Goal: Information Seeking & Learning: Learn about a topic

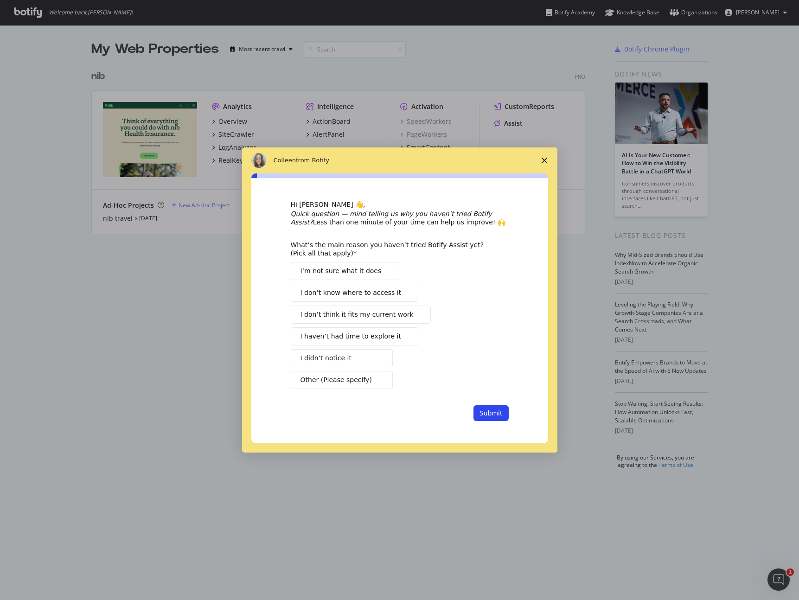
click at [546, 158] on icon "Close survey" at bounding box center [544, 161] width 6 height 6
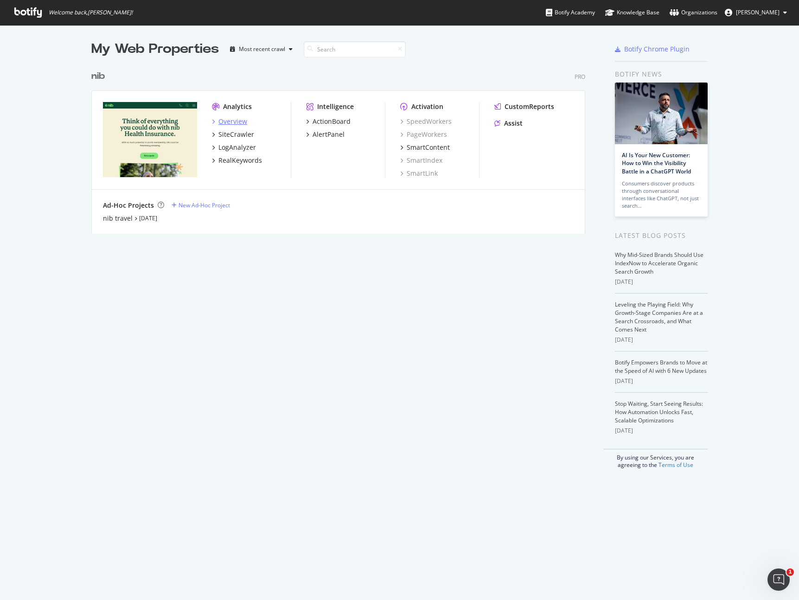
click at [233, 117] on div "Overview" at bounding box center [232, 121] width 29 height 9
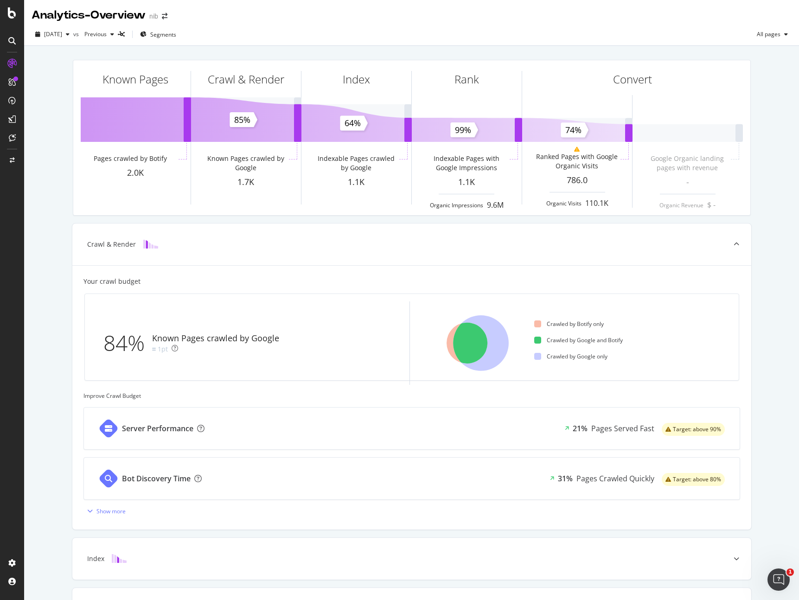
click at [12, 66] on icon at bounding box center [11, 63] width 9 height 9
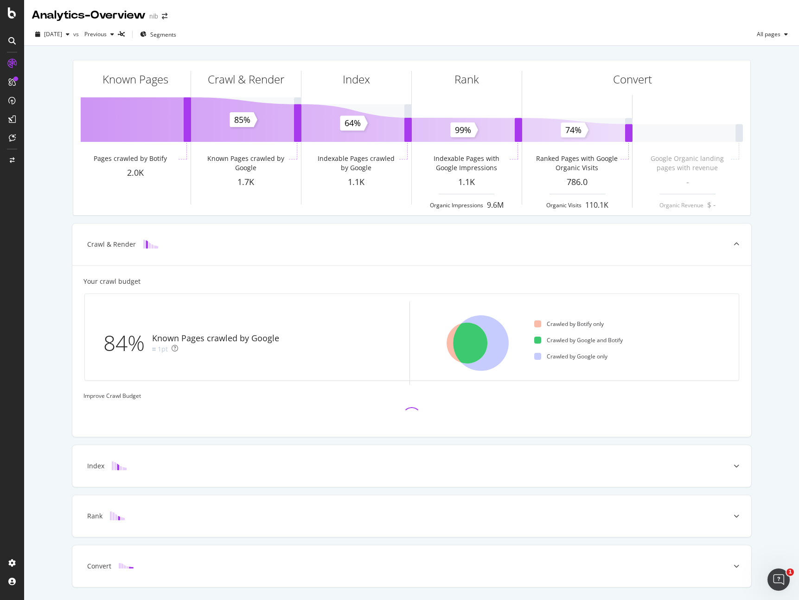
click at [12, 66] on icon at bounding box center [11, 63] width 9 height 9
click at [12, 63] on icon at bounding box center [11, 63] width 9 height 9
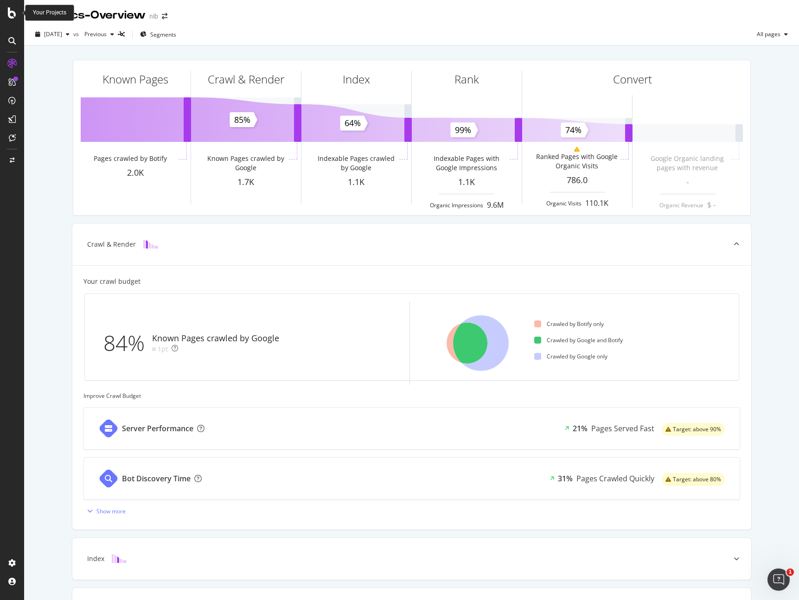
click at [14, 13] on icon at bounding box center [12, 12] width 8 height 11
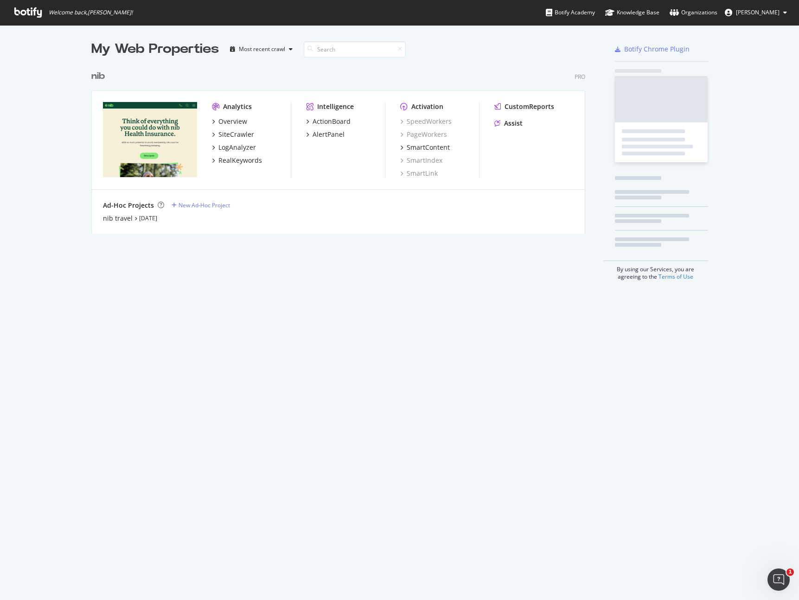
scroll to position [593, 785]
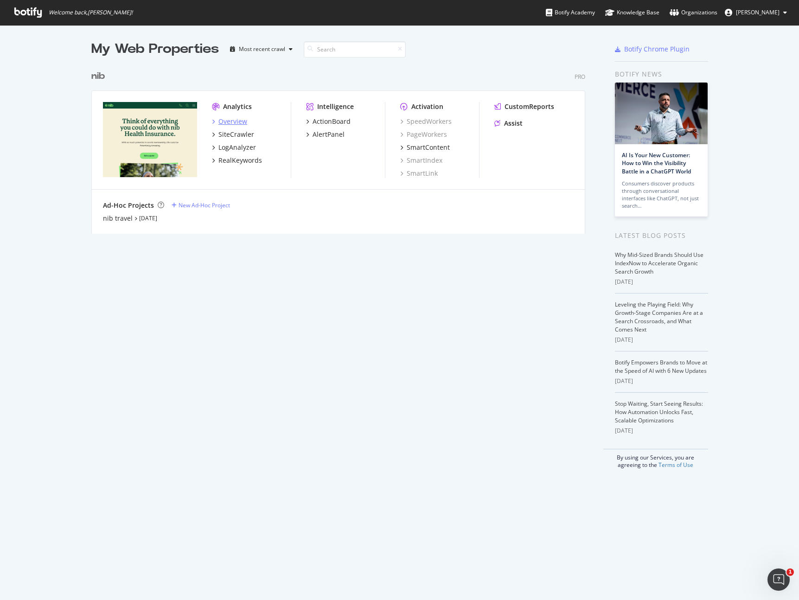
click at [229, 118] on div "Overview" at bounding box center [232, 121] width 29 height 9
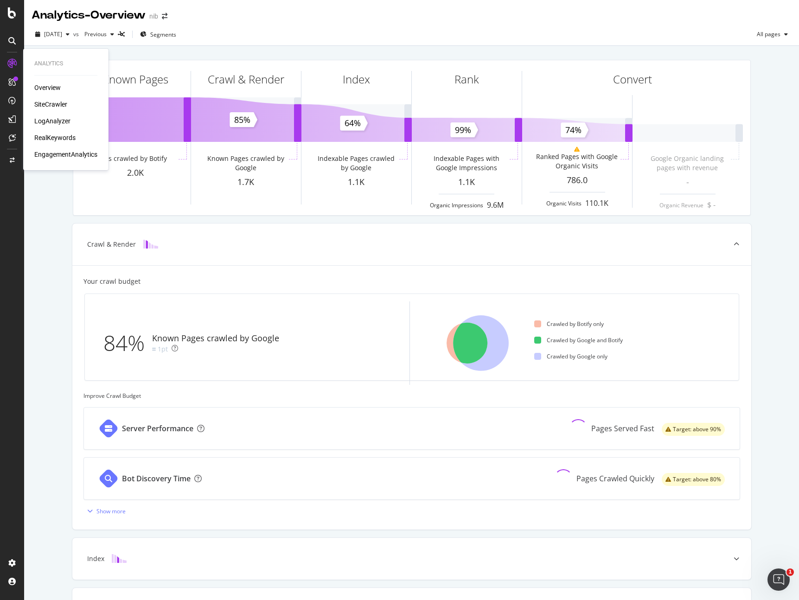
click at [54, 102] on div "SiteCrawler" at bounding box center [50, 104] width 33 height 9
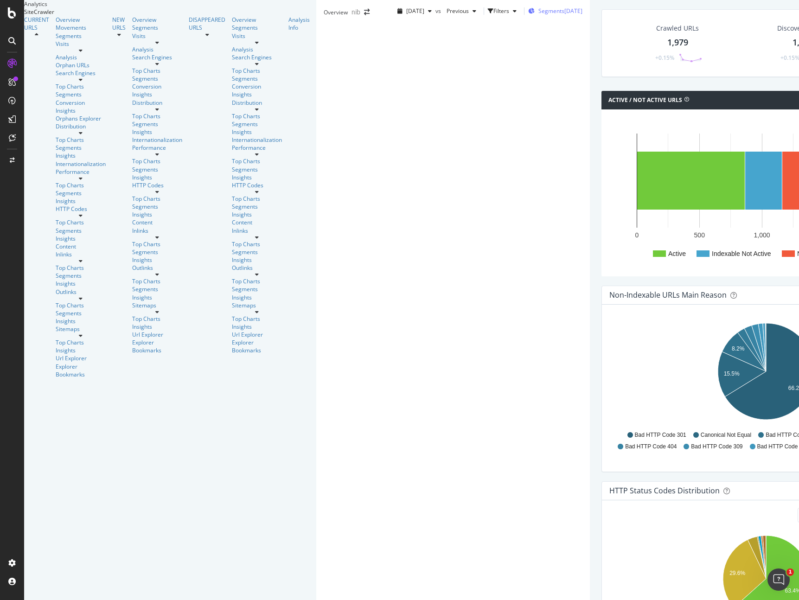
click at [538, 15] on span "Segments" at bounding box center [551, 11] width 26 height 8
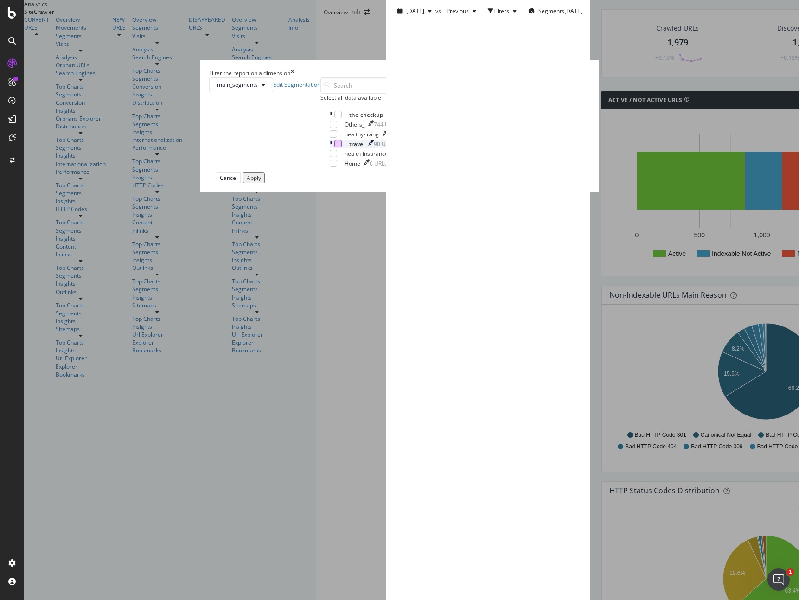
click at [334, 147] on div "modal" at bounding box center [337, 143] width 7 height 7
click at [265, 183] on button "Apply" at bounding box center [254, 177] width 22 height 11
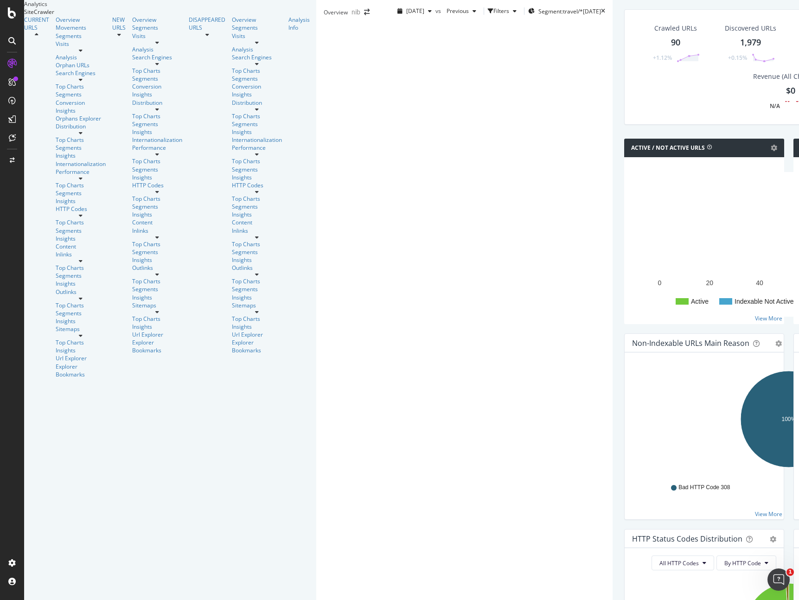
scroll to position [660, 0]
